Goal: Find specific page/section: Find specific page/section

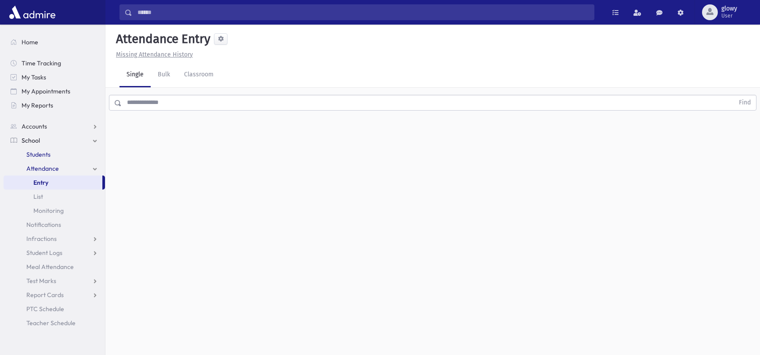
click at [44, 154] on span "Students" at bounding box center [38, 155] width 24 height 8
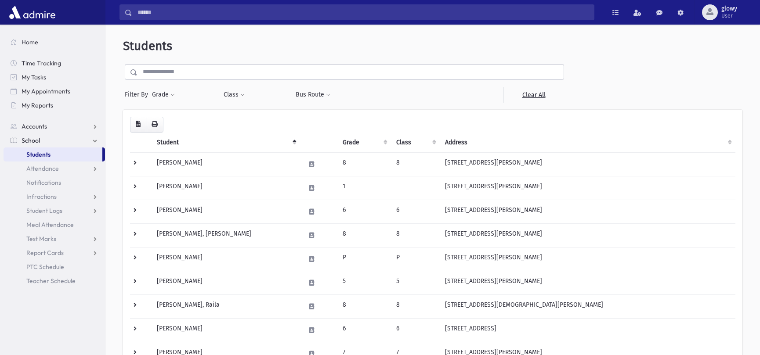
click at [158, 75] on input "text" at bounding box center [350, 72] width 426 height 16
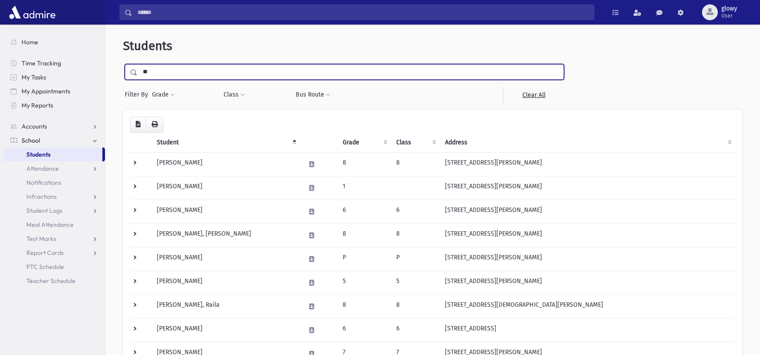
type input "**"
click at [123, 64] on input "submit" at bounding box center [135, 70] width 25 height 12
